Goal: Information Seeking & Learning: Learn about a topic

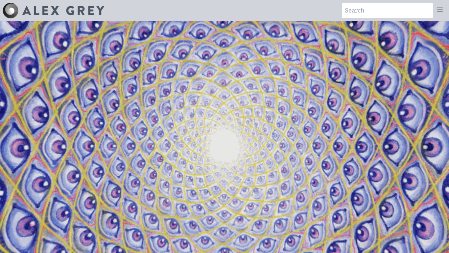
click at [438, 9] on icon at bounding box center [440, 10] width 8 height 8
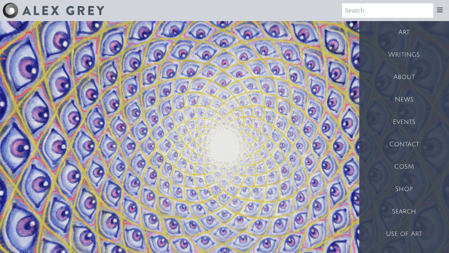
click at [389, 72] on div "About" at bounding box center [405, 77] width 90 height 22
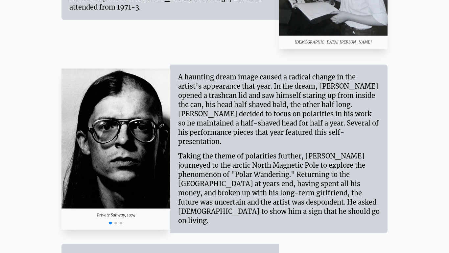
scroll to position [865, 0]
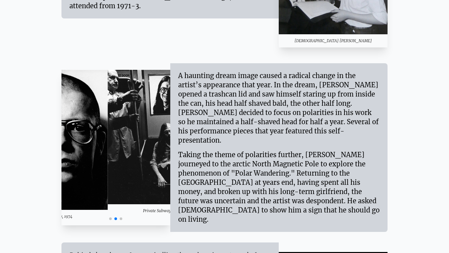
click at [240, 165] on div "Private Subway, 1974 Private Subway, 1974 Private Subway, 1974 Private Subway, …" at bounding box center [225, 147] width 326 height 179
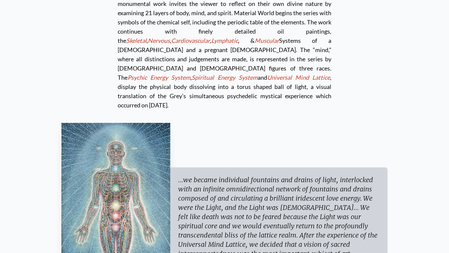
scroll to position [1896, 0]
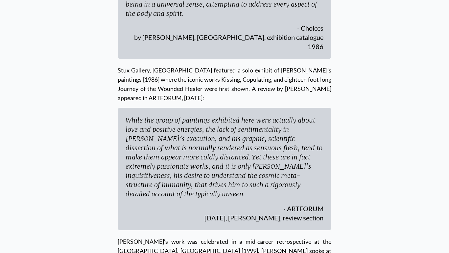
scroll to position [2593, 0]
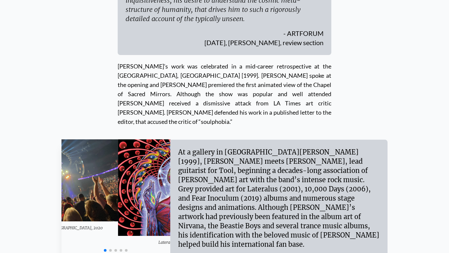
click at [210, 139] on div "TOOL Concert, [GEOGRAPHIC_DATA], 2020 Lateralus Cover TOOL Tondo, Lateralus CD …" at bounding box center [225, 197] width 326 height 117
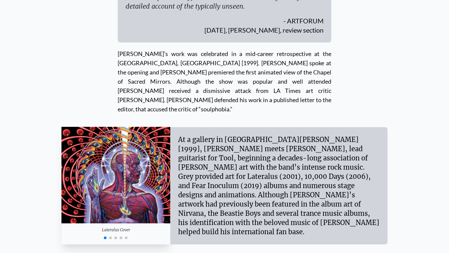
scroll to position [2606, 0]
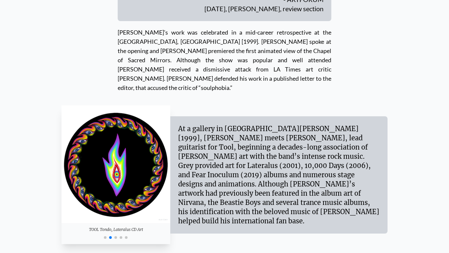
scroll to position [2627, 0]
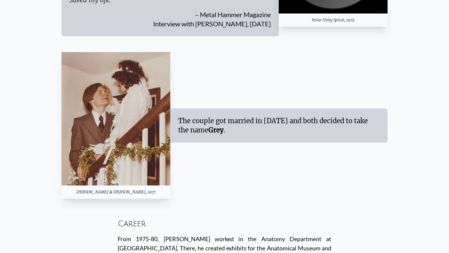
scroll to position [0, 0]
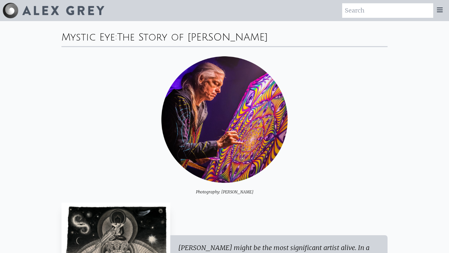
click at [445, 6] on div at bounding box center [440, 10] width 13 height 14
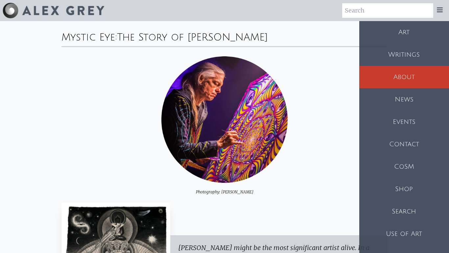
click at [441, 7] on icon at bounding box center [440, 10] width 8 height 8
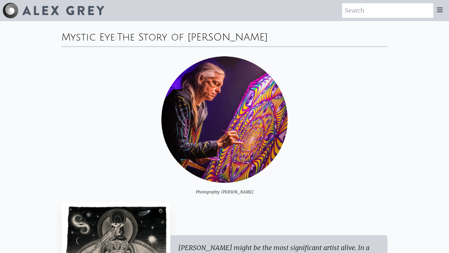
click at [441, 7] on icon at bounding box center [440, 10] width 8 height 8
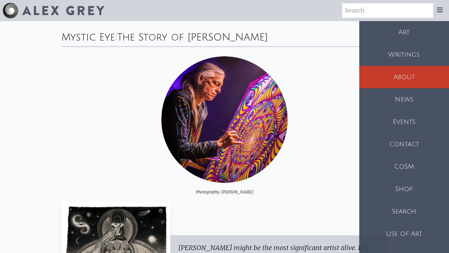
click at [401, 186] on div "Shop" at bounding box center [405, 189] width 90 height 22
